Goal: Task Accomplishment & Management: Use online tool/utility

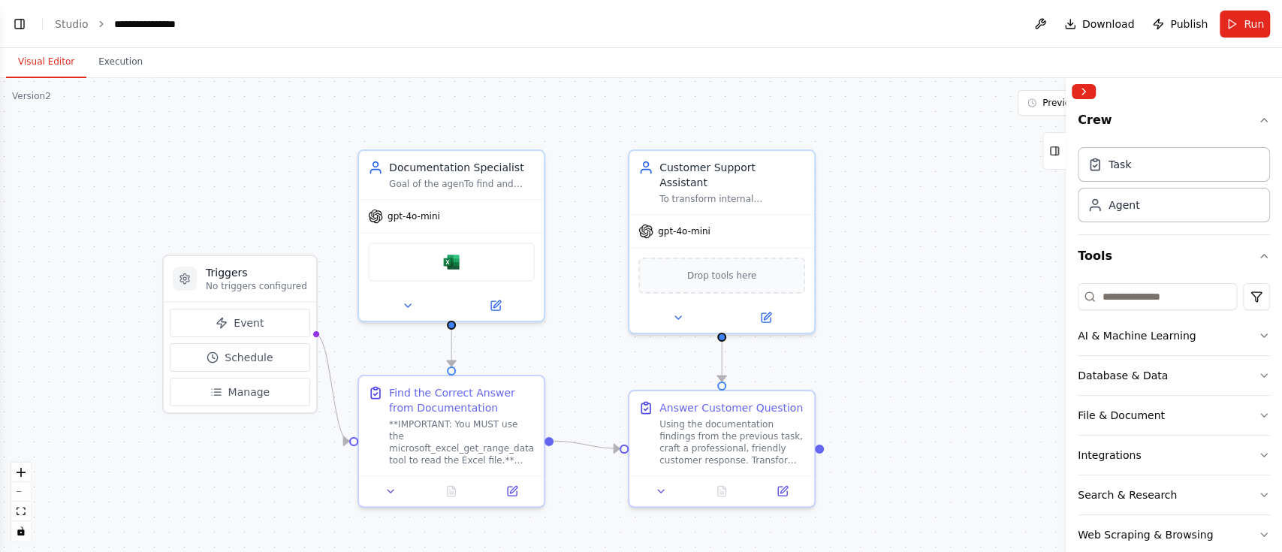
drag, startPoint x: 767, startPoint y: 195, endPoint x: 579, endPoint y: 122, distance: 201.6
click at [1015, 234] on div ".deletable-edge-delete-btn { width: 20px; height: 20px; border: 0px solid #ffff…" at bounding box center [641, 315] width 1282 height 474
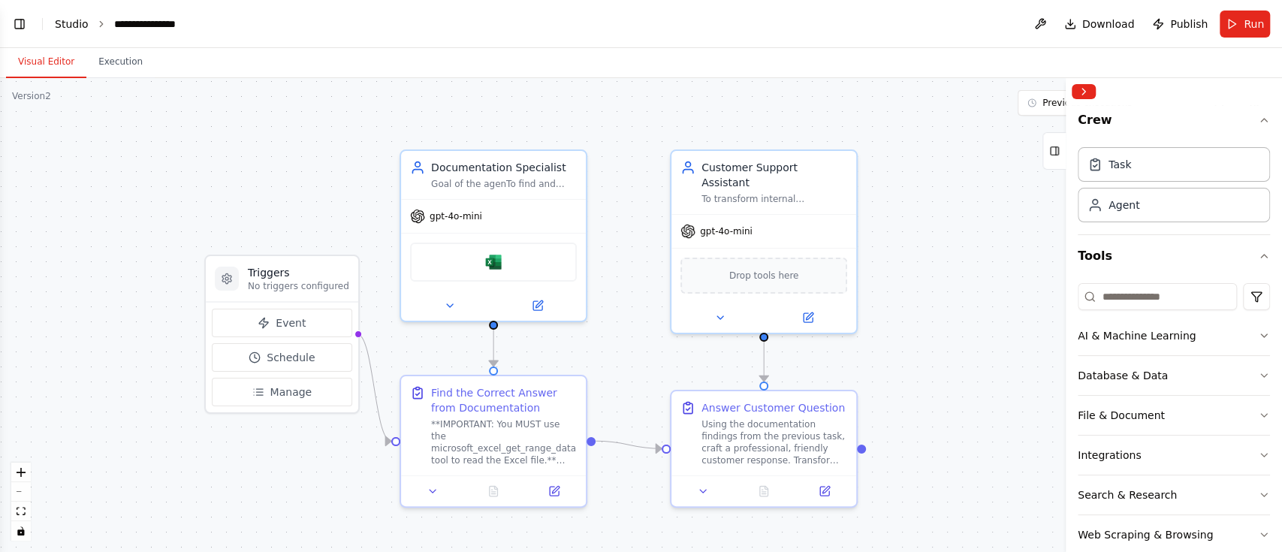
click at [71, 26] on link "Studio" at bounding box center [72, 24] width 34 height 12
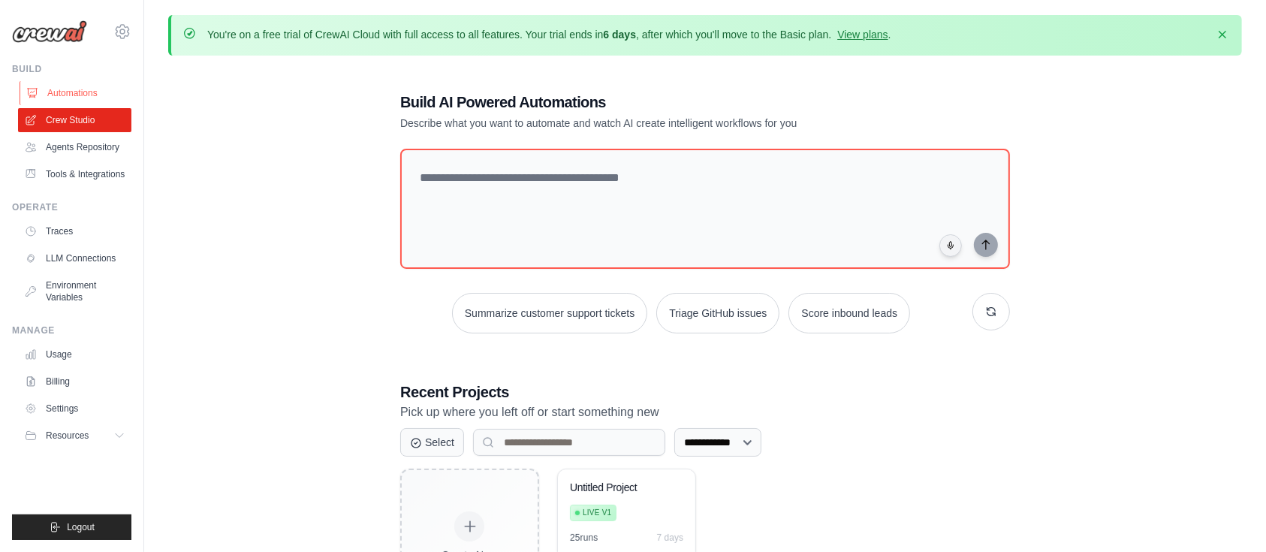
click at [71, 94] on link "Automations" at bounding box center [76, 93] width 113 height 24
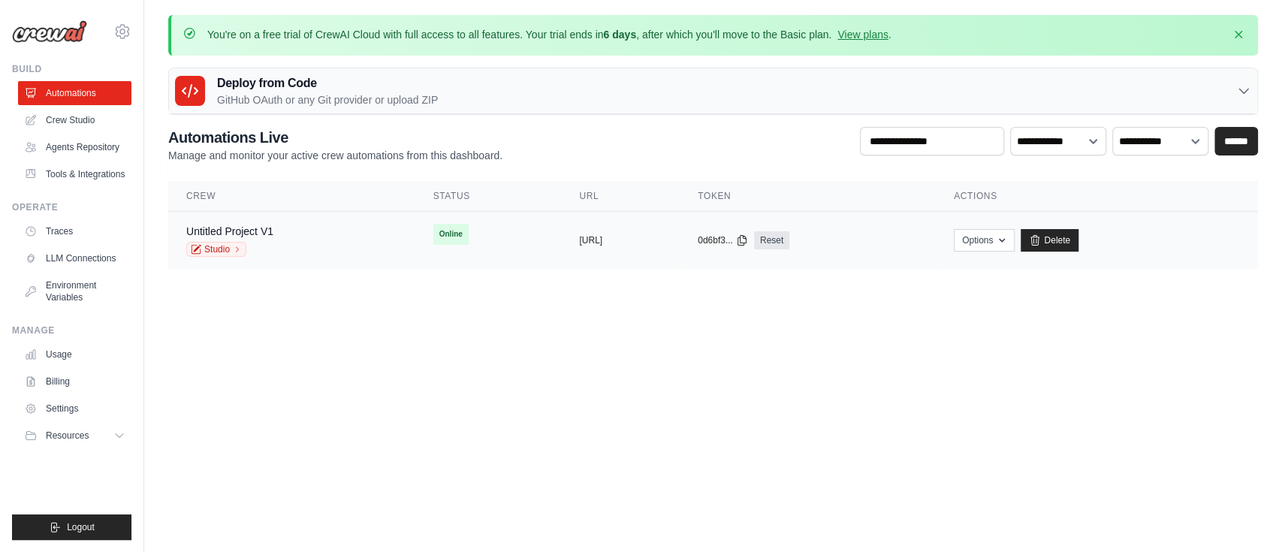
click at [281, 225] on div "Untitled Project V1 Studio" at bounding box center [291, 240] width 211 height 33
click at [262, 225] on link "Untitled Project V1" at bounding box center [229, 231] width 87 height 12
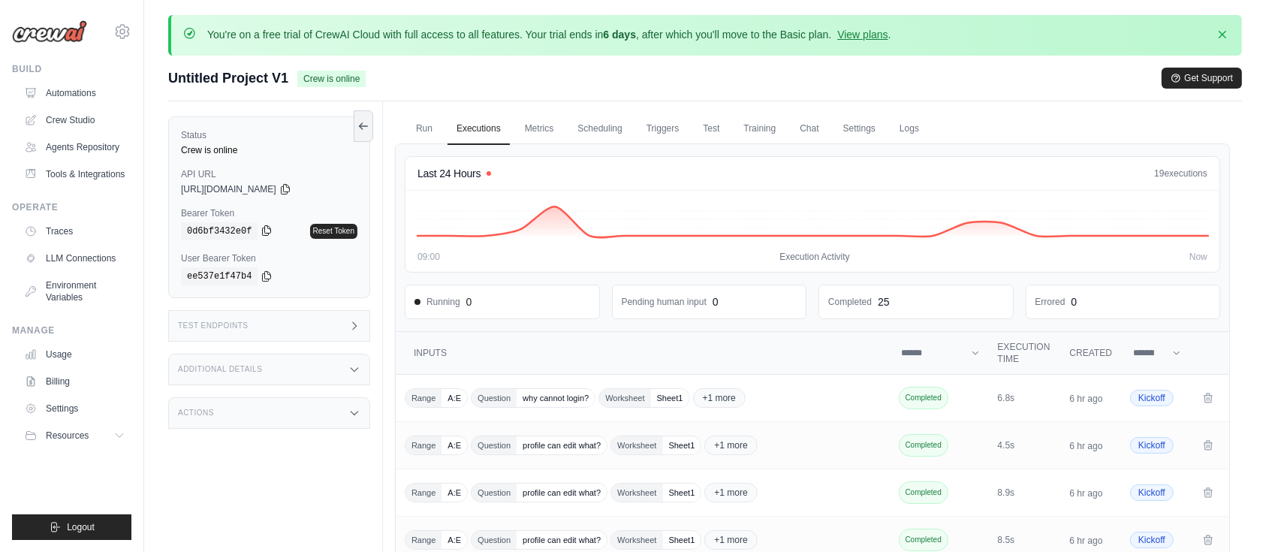
click at [261, 225] on icon at bounding box center [267, 231] width 12 height 12
